Goal: Manage account settings

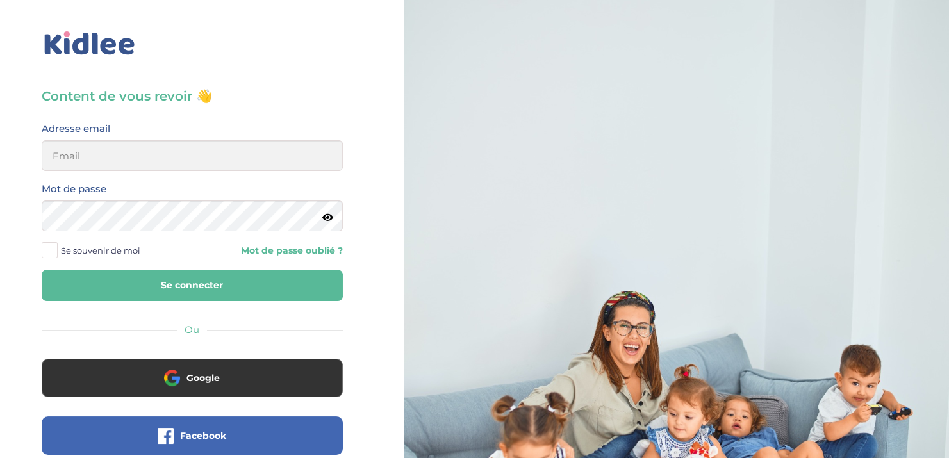
click at [371, 162] on div "Content de vous revoir 👋 Avant de poursuivre veuillez vérifier que tous les cha…" at bounding box center [192, 306] width 404 height 613
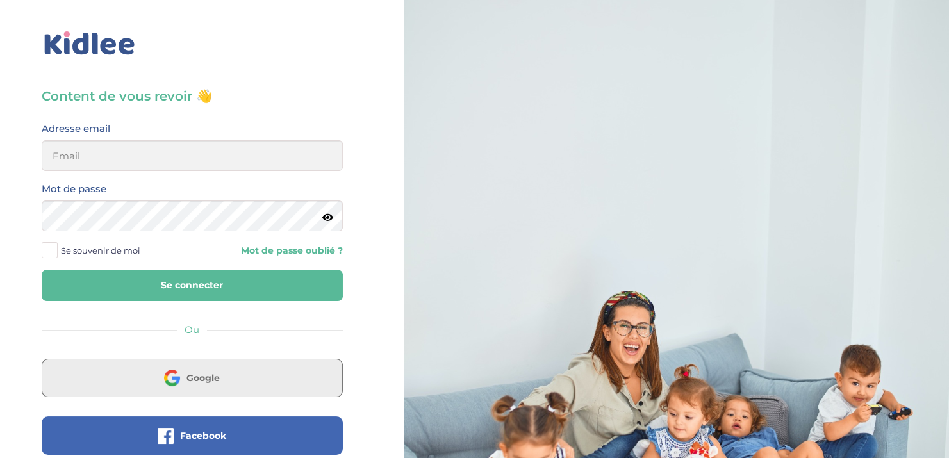
click at [211, 383] on span "Google" at bounding box center [203, 378] width 33 height 13
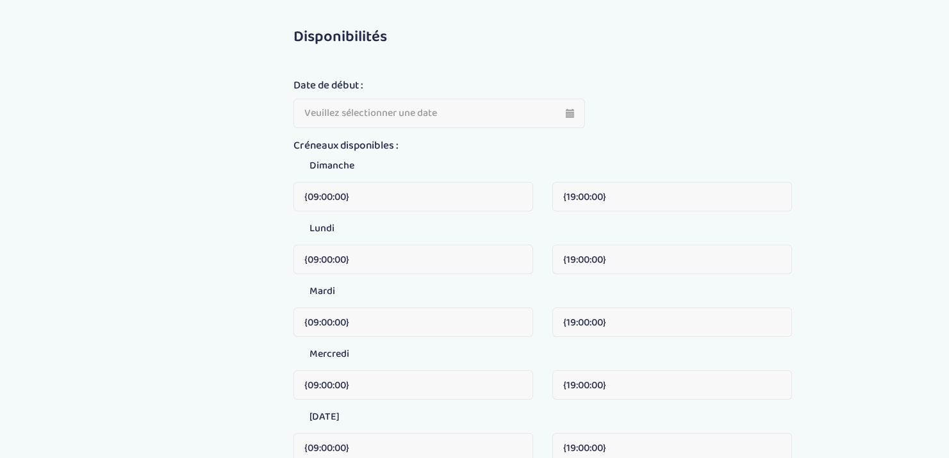
type input "[DATE]"
type input "09:00"
type input "19:00"
type input "09:00"
type input "19:00"
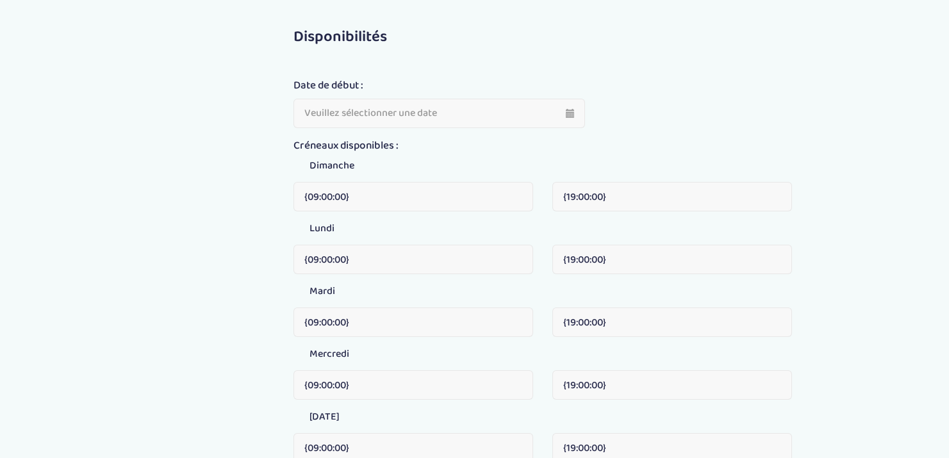
type input "09:00"
type input "19:00"
type input "09:00"
type input "19:00"
type input "09:00"
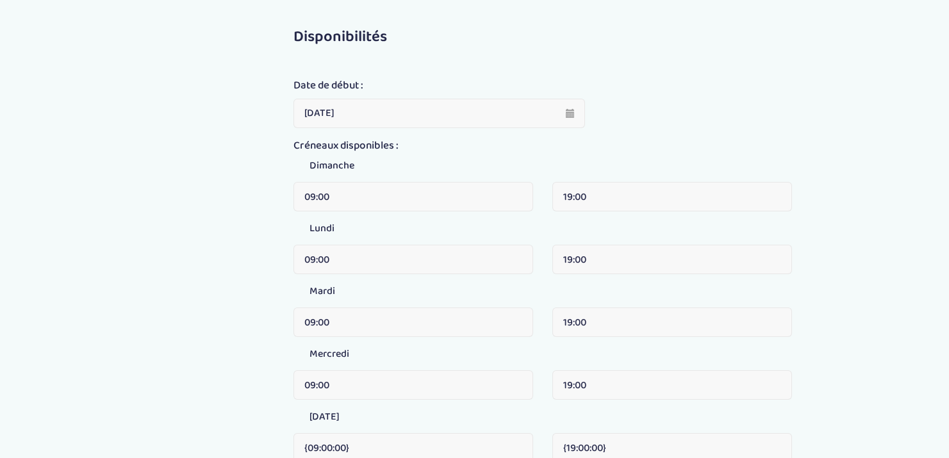
type input "19:00"
type input "09:00"
type input "19:00"
type input "09:00"
type input "19:00"
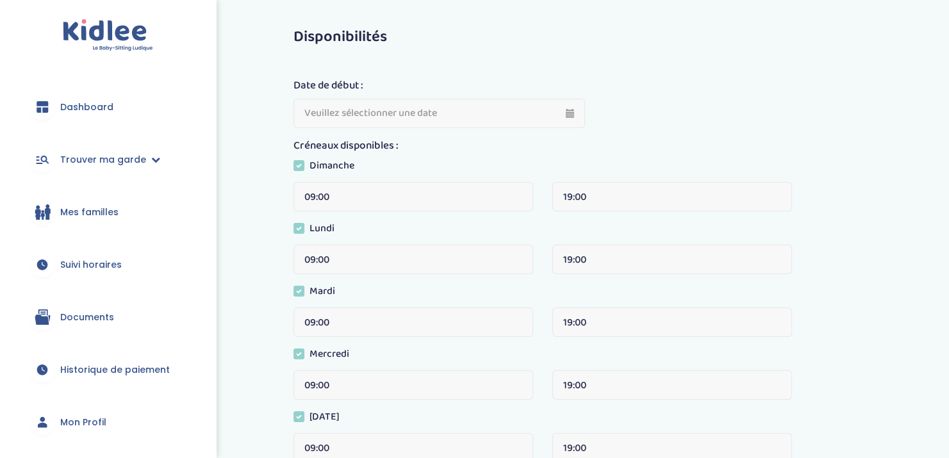
click at [104, 358] on link "Historique de paiement" at bounding box center [108, 370] width 178 height 46
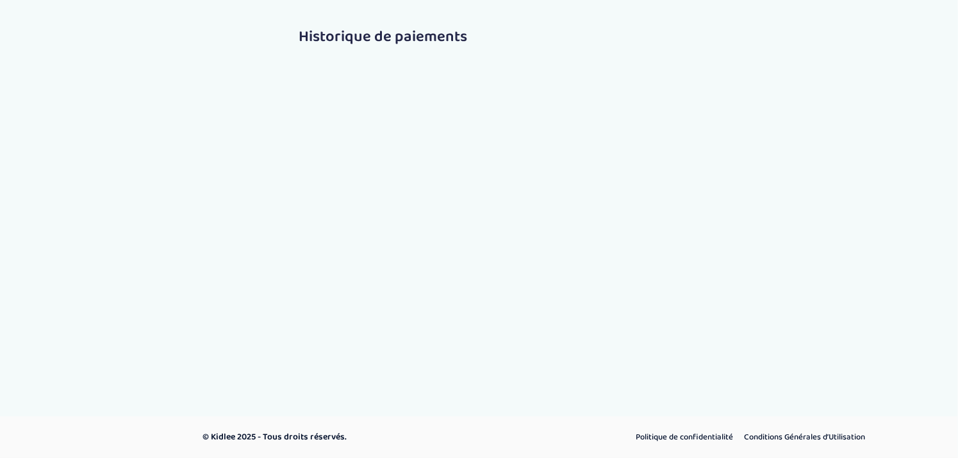
select select "2112"
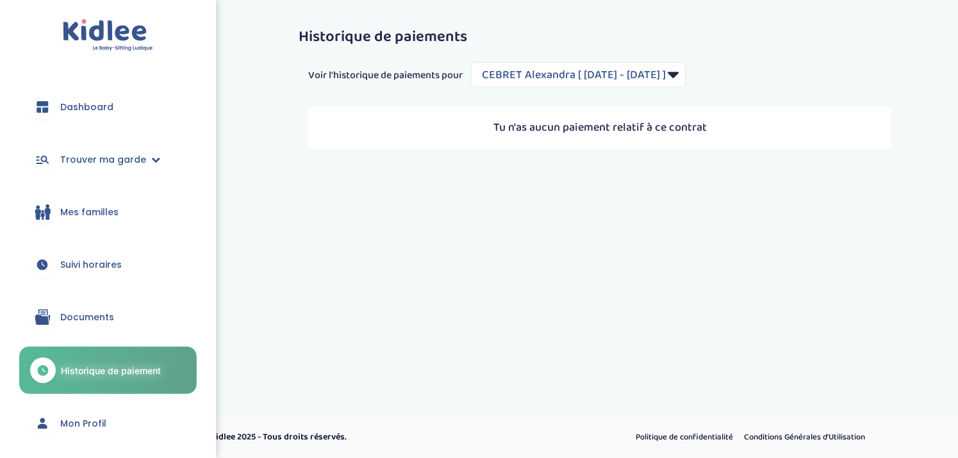
click at [96, 419] on span "Mon Profil" at bounding box center [83, 423] width 46 height 13
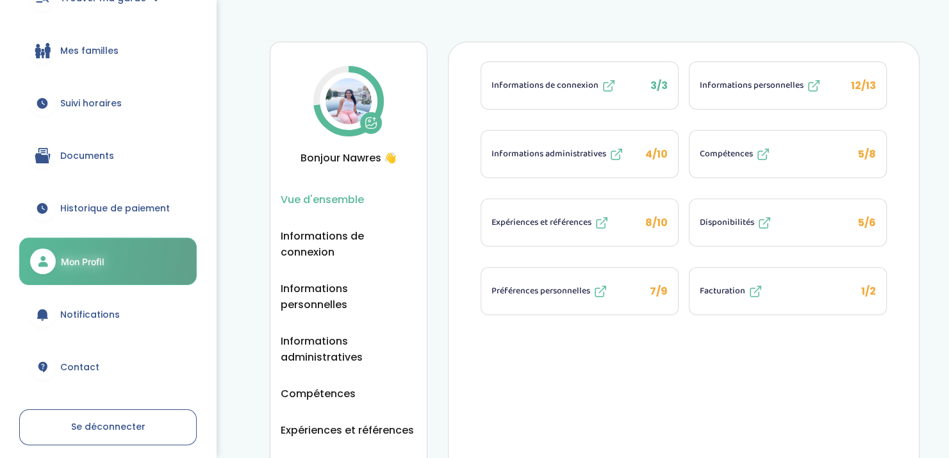
scroll to position [212, 0]
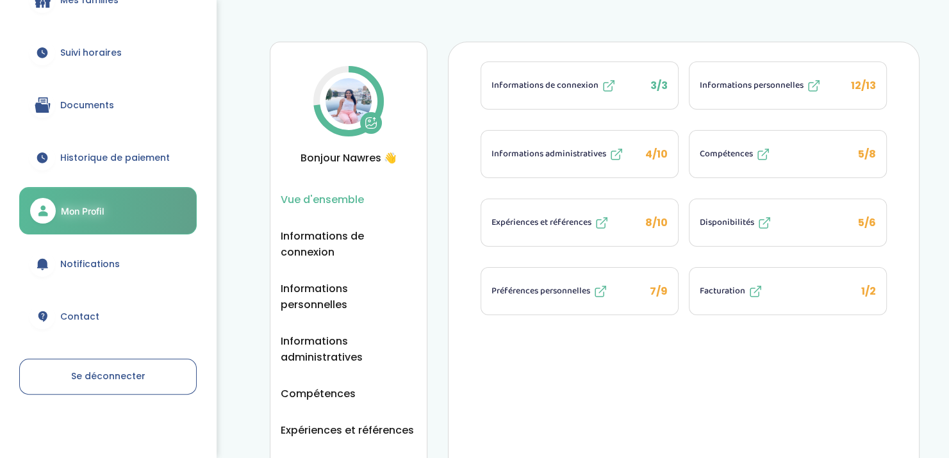
click at [717, 292] on span "Facturation" at bounding box center [723, 291] width 46 height 13
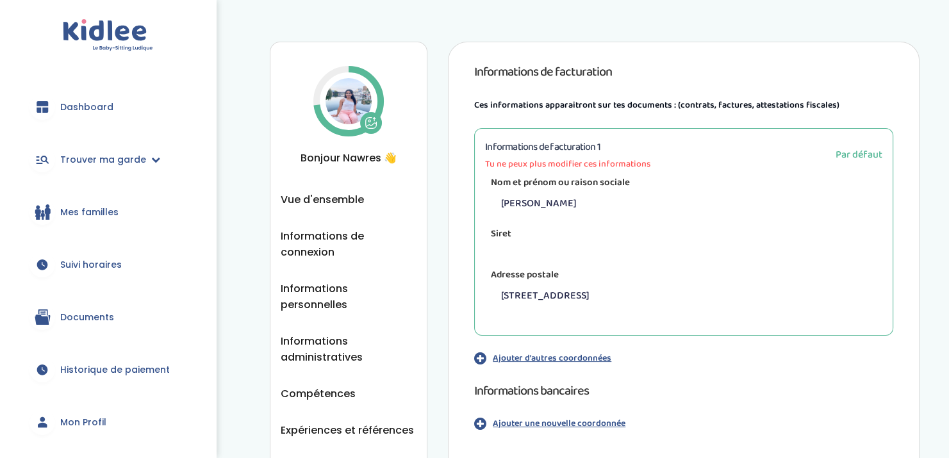
click at [635, 326] on div "Informations de facturation 1 Tu ne peux plus modifier ces informations Par déf…" at bounding box center [683, 232] width 419 height 208
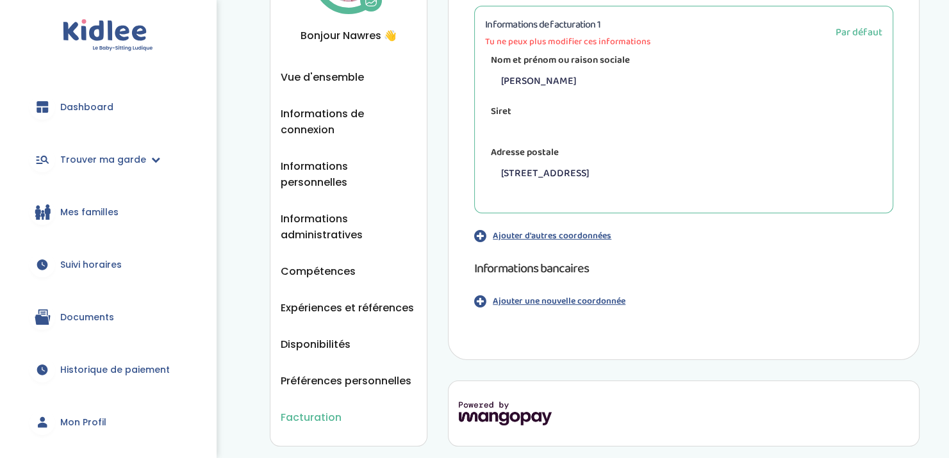
scroll to position [171, 0]
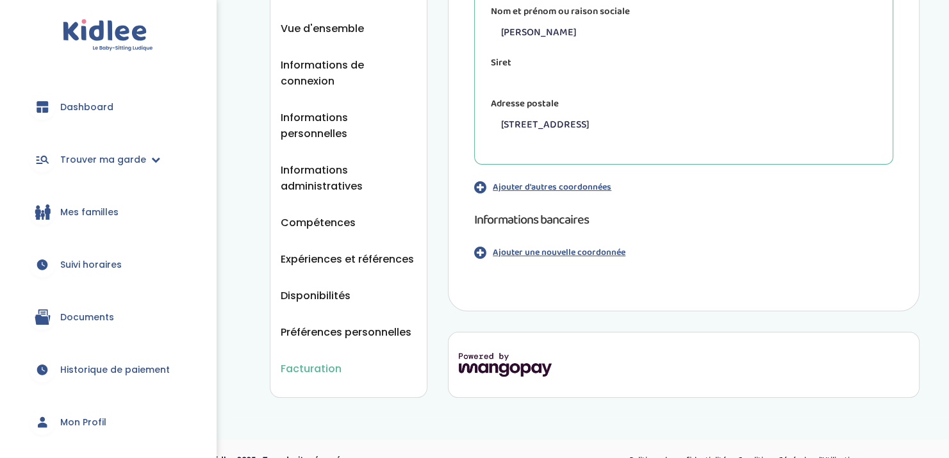
click at [562, 250] on p "Ajouter une nouvelle coordonnée" at bounding box center [559, 252] width 133 height 13
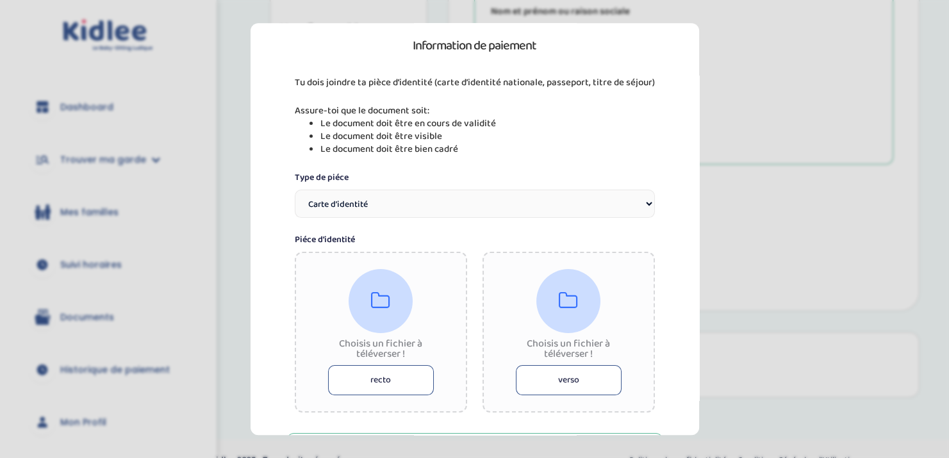
scroll to position [0, 0]
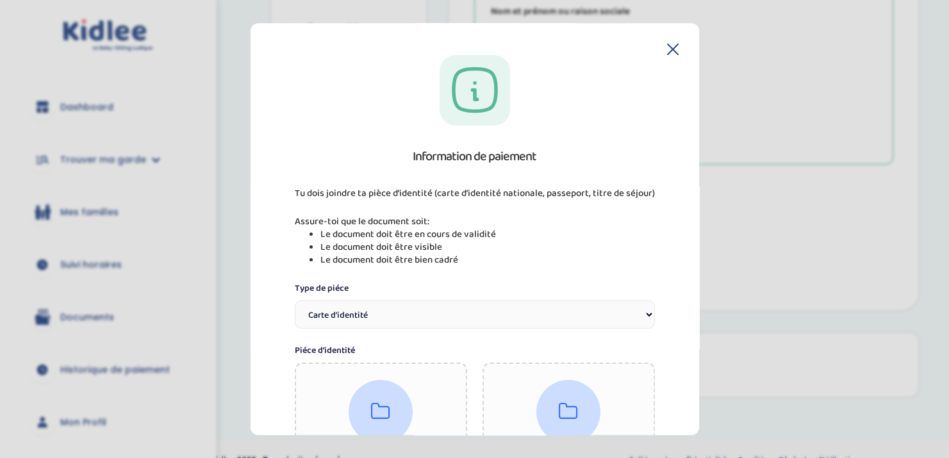
click at [672, 47] on icon at bounding box center [673, 50] width 12 height 12
